Goal: Information Seeking & Learning: Learn about a topic

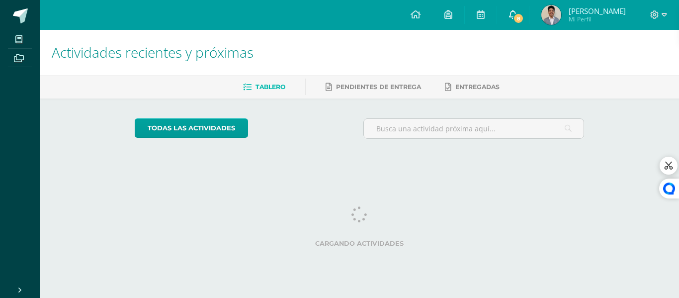
click at [522, 17] on span "8" at bounding box center [518, 18] width 11 height 11
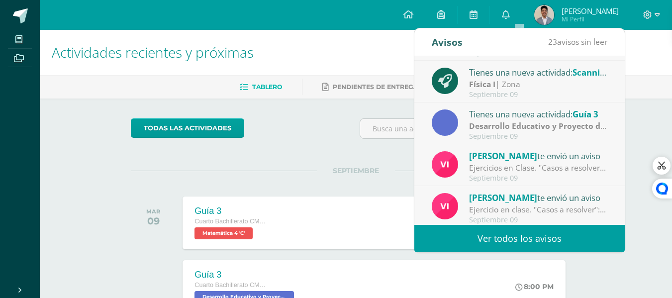
scroll to position [166, 0]
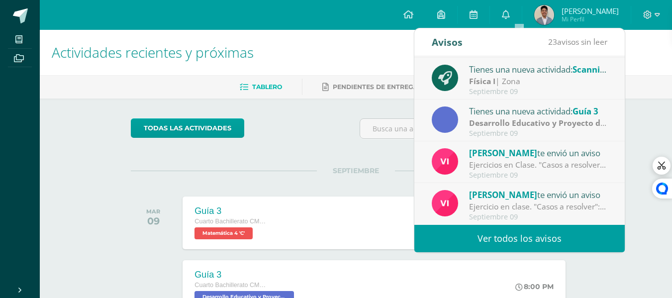
click at [522, 237] on link "Ver todos los avisos" at bounding box center [519, 238] width 210 height 27
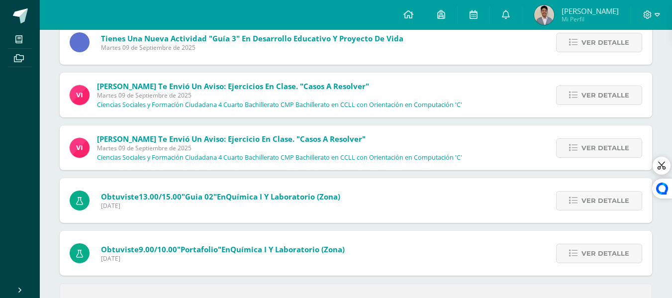
scroll to position [398, 0]
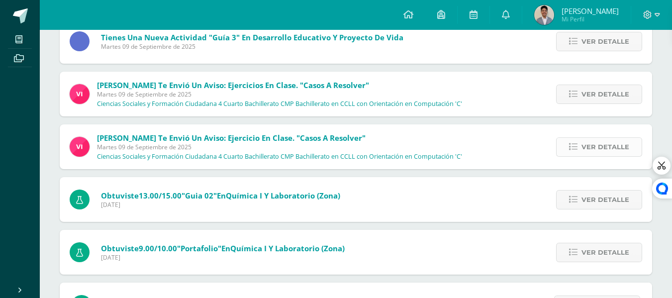
click at [573, 152] on link "Ver detalle" at bounding box center [599, 146] width 86 height 19
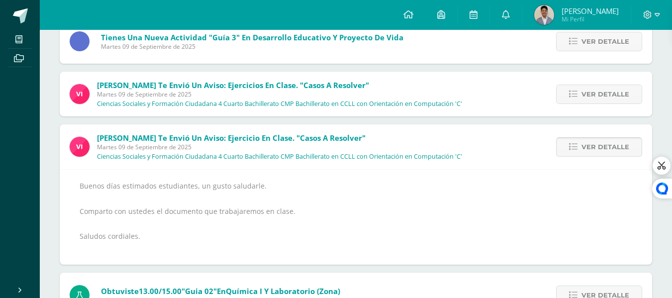
click at [573, 152] on link "Ver detalle" at bounding box center [599, 146] width 86 height 19
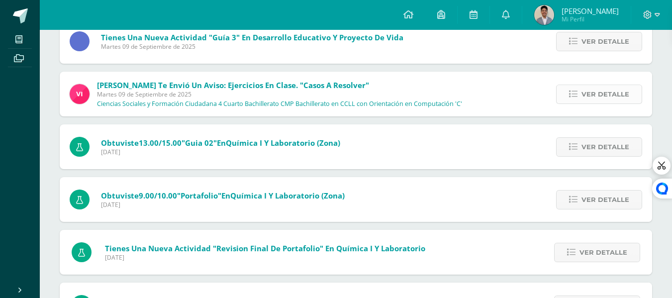
click at [585, 99] on span "Ver detalle" at bounding box center [605, 94] width 48 height 18
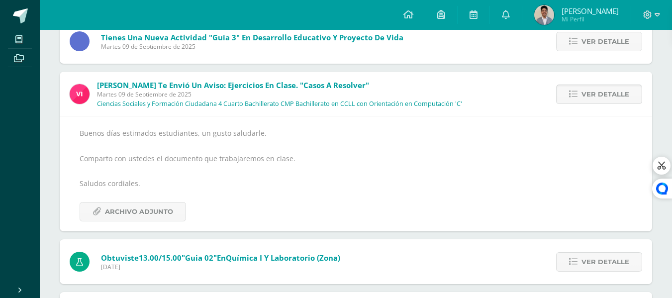
click at [585, 99] on span "Ver detalle" at bounding box center [605, 94] width 48 height 18
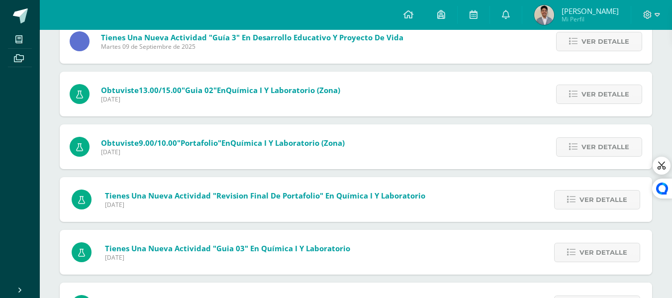
scroll to position [348, 0]
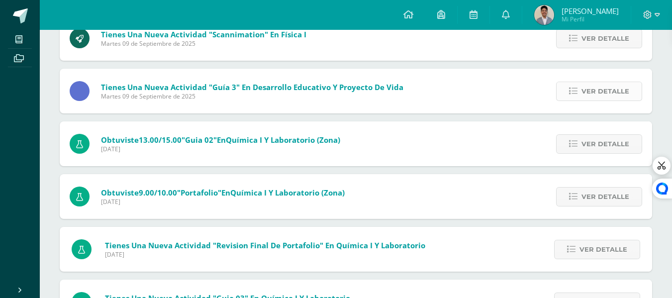
click at [573, 98] on link "Ver detalle" at bounding box center [599, 91] width 86 height 19
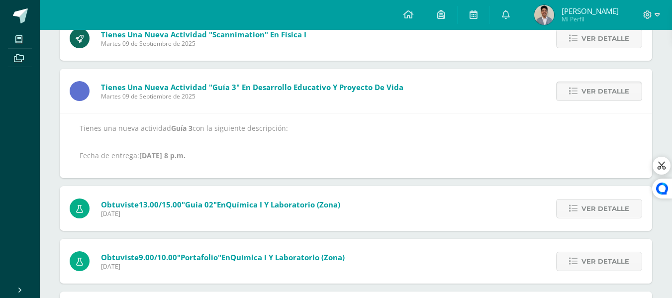
click at [573, 98] on link "Ver detalle" at bounding box center [599, 91] width 86 height 19
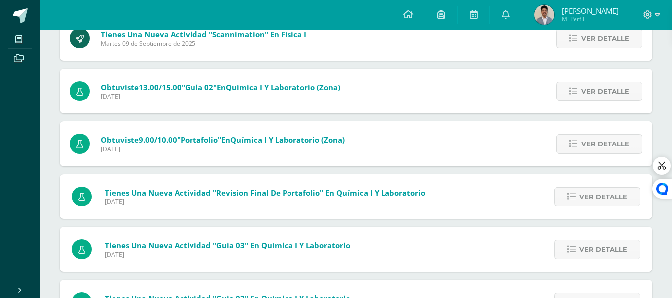
scroll to position [298, 0]
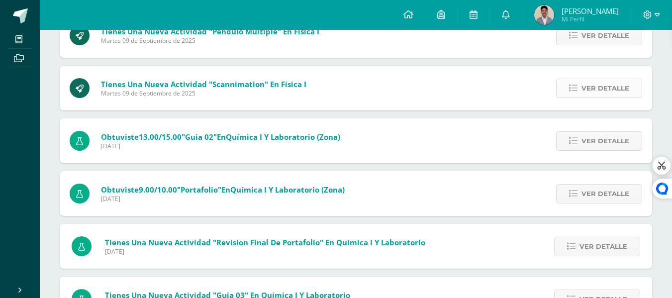
click at [568, 91] on link "Ver detalle" at bounding box center [599, 88] width 86 height 19
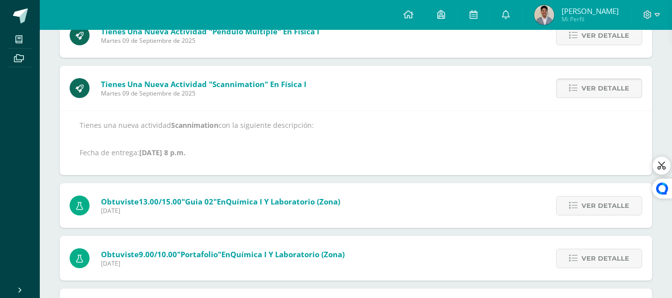
click at [568, 91] on link "Ver detalle" at bounding box center [599, 88] width 86 height 19
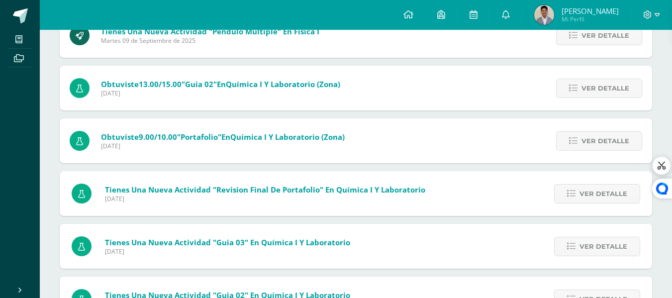
scroll to position [249, 0]
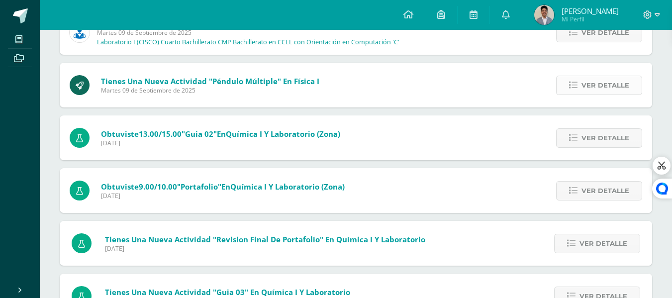
click at [585, 81] on span "Ver detalle" at bounding box center [605, 85] width 48 height 18
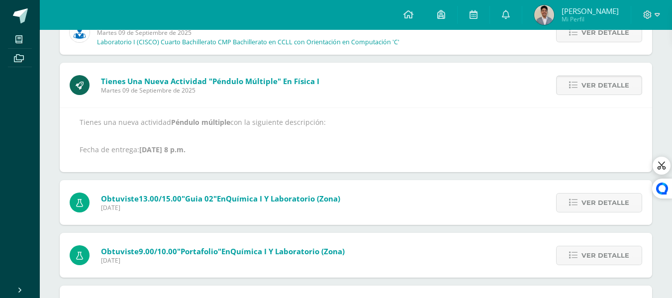
click at [584, 82] on span "Ver detalle" at bounding box center [605, 85] width 48 height 18
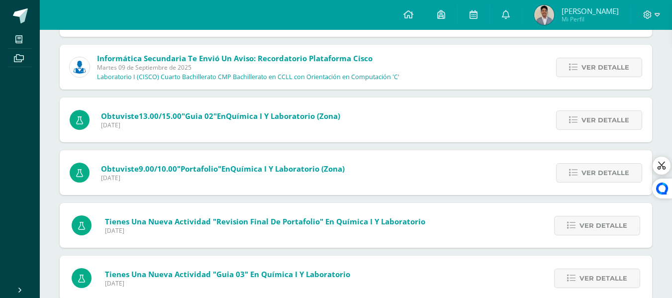
scroll to position [199, 0]
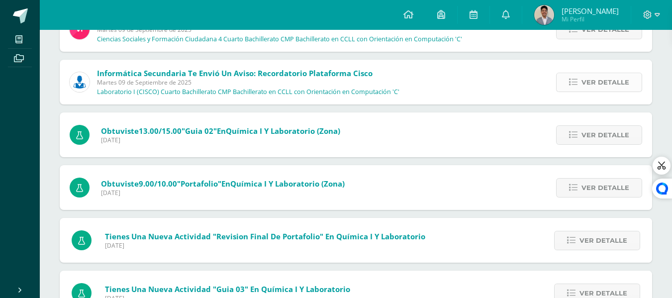
click at [574, 83] on icon at bounding box center [573, 82] width 8 height 8
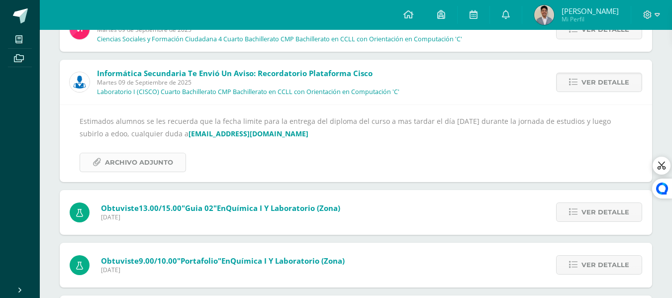
click at [136, 167] on span "Archivo Adjunto" at bounding box center [139, 162] width 68 height 18
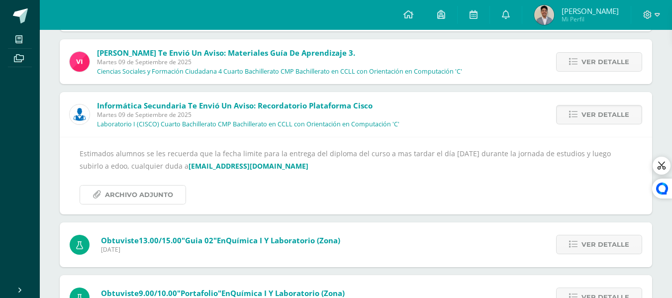
scroll to position [149, 0]
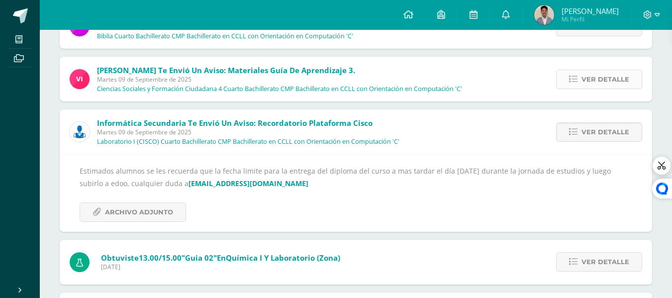
click at [566, 75] on link "Ver detalle" at bounding box center [599, 79] width 86 height 19
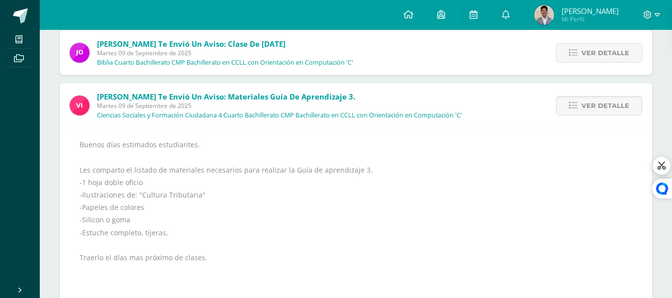
scroll to position [99, 0]
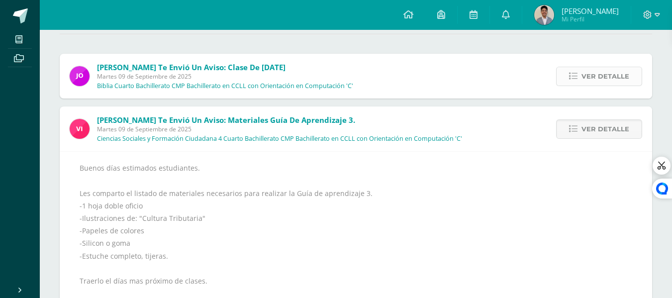
click at [571, 77] on icon at bounding box center [573, 76] width 8 height 8
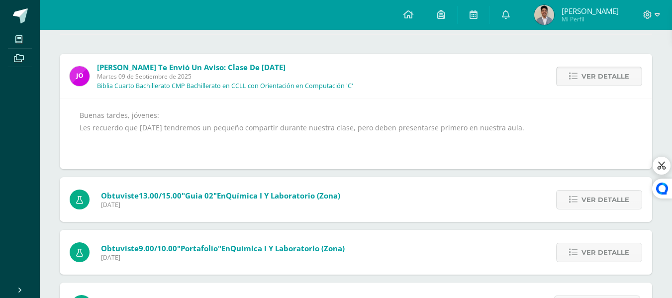
click at [571, 77] on icon at bounding box center [573, 76] width 8 height 8
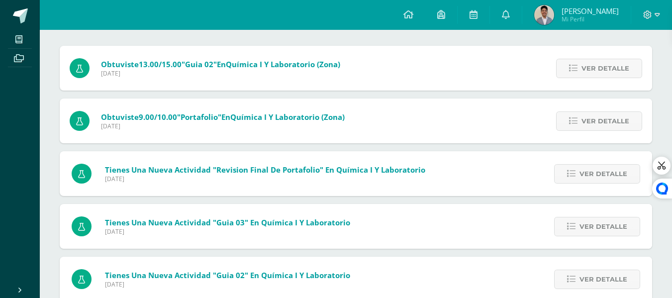
scroll to position [50, 0]
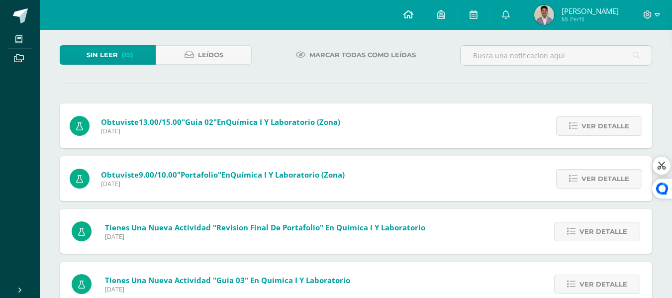
click at [405, 13] on link at bounding box center [408, 15] width 34 height 30
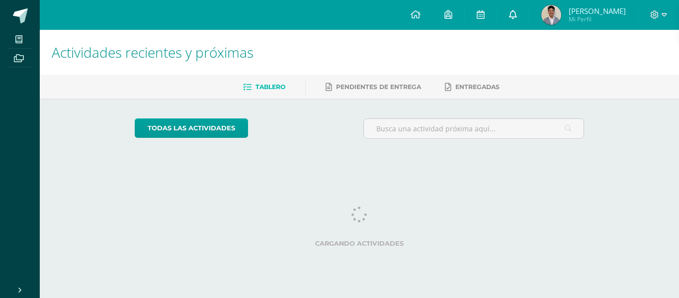
click at [517, 17] on icon at bounding box center [513, 14] width 8 height 9
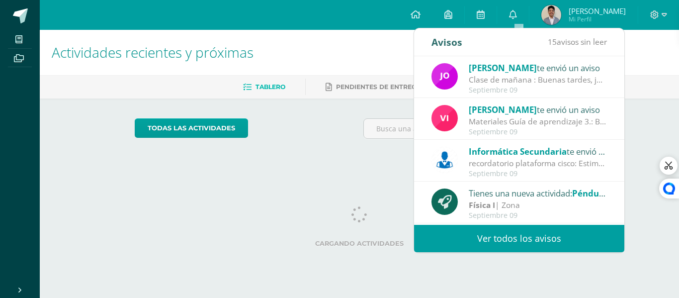
click at [497, 128] on div "Septiembre 09" at bounding box center [538, 132] width 138 height 8
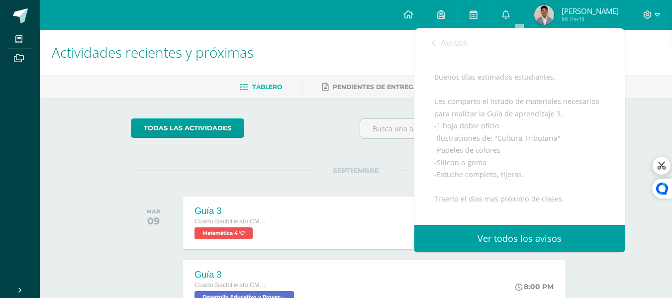
scroll to position [99, 0]
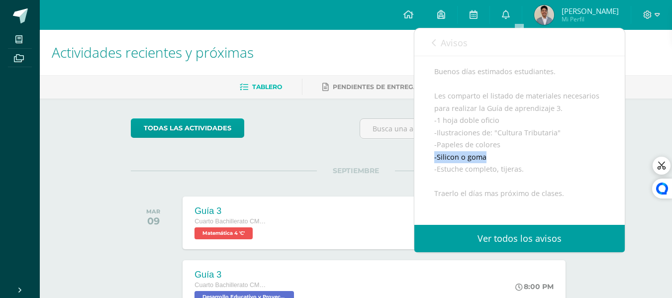
drag, startPoint x: 435, startPoint y: 169, endPoint x: 485, endPoint y: 164, distance: 49.9
click at [485, 164] on div "Buenos días estimados estudiantes. Les comparto el listado de materiales necesa…" at bounding box center [519, 194] width 171 height 256
click at [484, 169] on div "Buenos días estimados estudiantes. Les comparto el listado de materiales necesa…" at bounding box center [519, 194] width 171 height 256
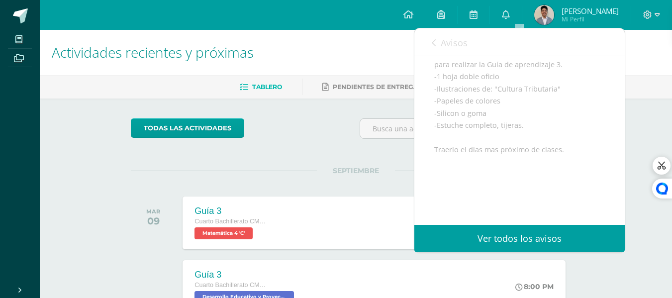
scroll to position [199, 0]
click at [448, 41] on span "Avisos" at bounding box center [453, 43] width 27 height 12
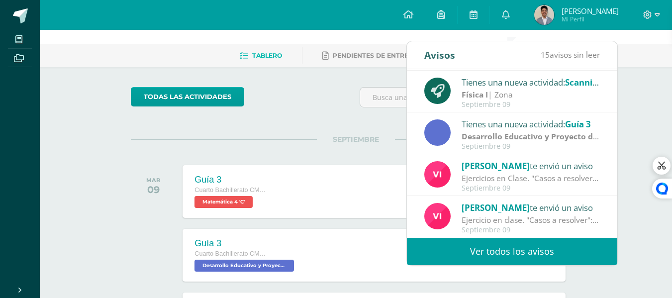
scroll to position [0, 0]
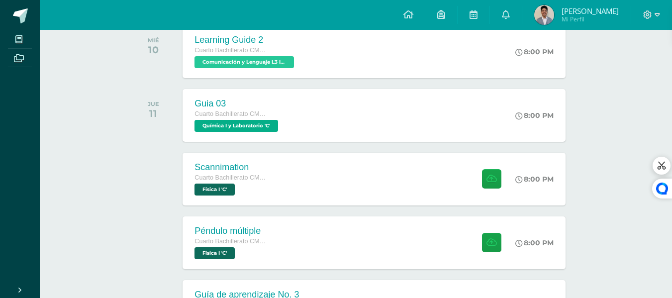
scroll to position [249, 0]
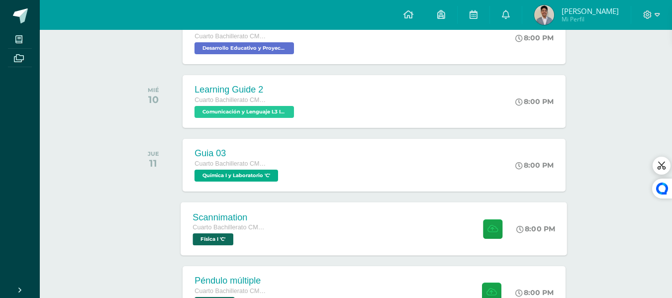
click at [357, 232] on div "Scannimation Cuarto Bachillerato CMP Bachillerato en CCLL con Orientación en Co…" at bounding box center [374, 228] width 386 height 53
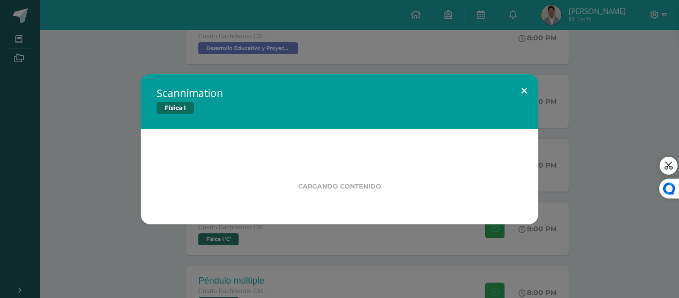
click at [524, 84] on button at bounding box center [524, 91] width 28 height 34
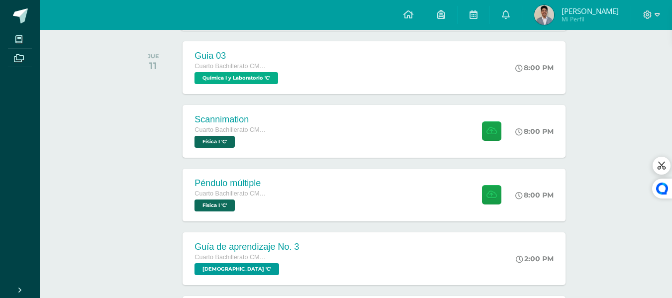
scroll to position [348, 0]
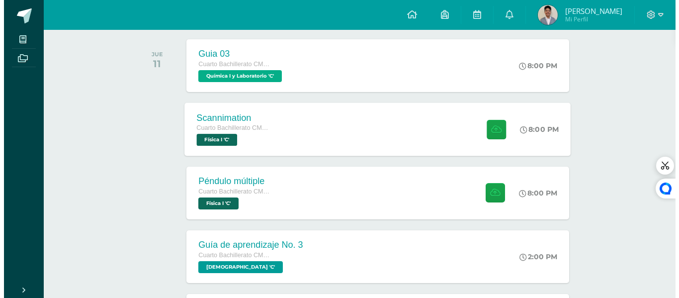
scroll to position [298, 0]
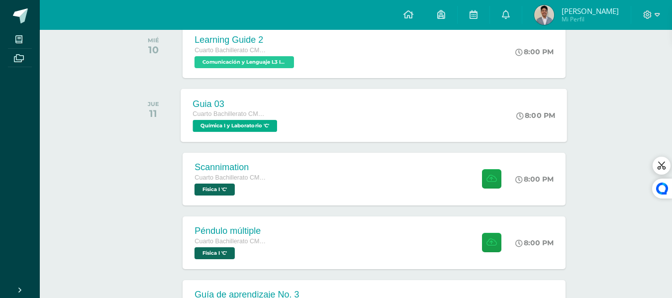
click at [407, 116] on div "Guia 03 Cuarto Bachillerato CMP Bachillerato en CCLL con Orientación en Computa…" at bounding box center [374, 114] width 386 height 53
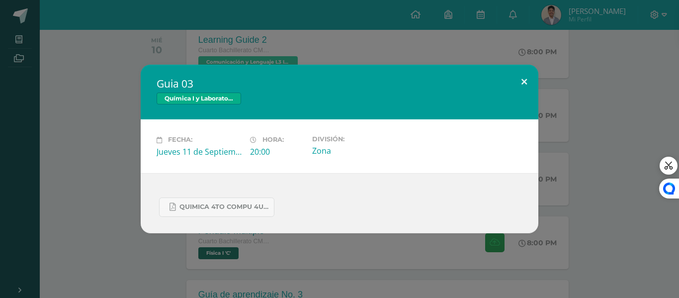
click at [519, 76] on button at bounding box center [524, 82] width 28 height 34
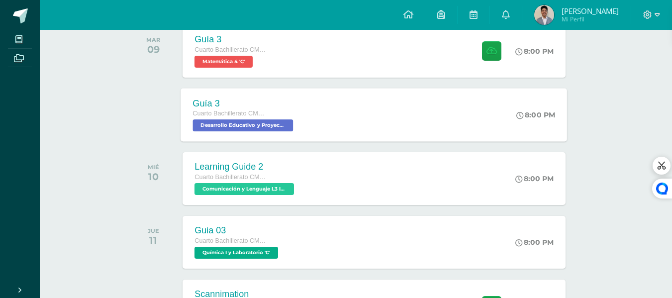
scroll to position [149, 0]
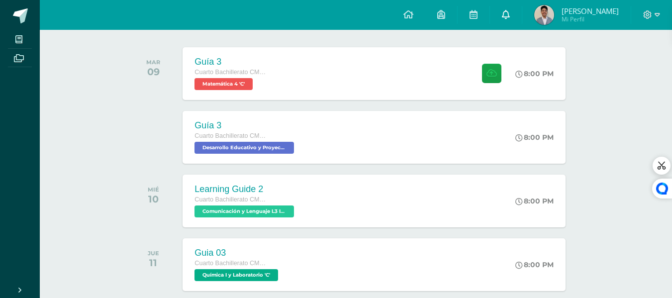
click at [507, 8] on link at bounding box center [506, 15] width 32 height 30
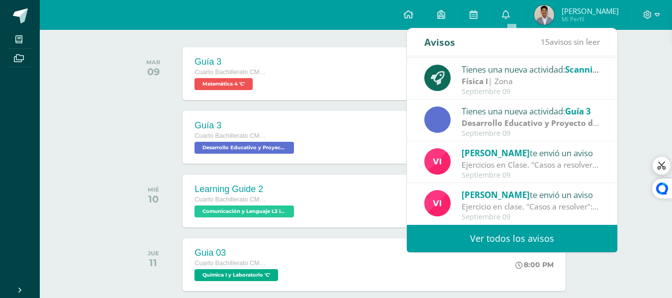
scroll to position [0, 0]
